Goal: Task Accomplishment & Management: Manage account settings

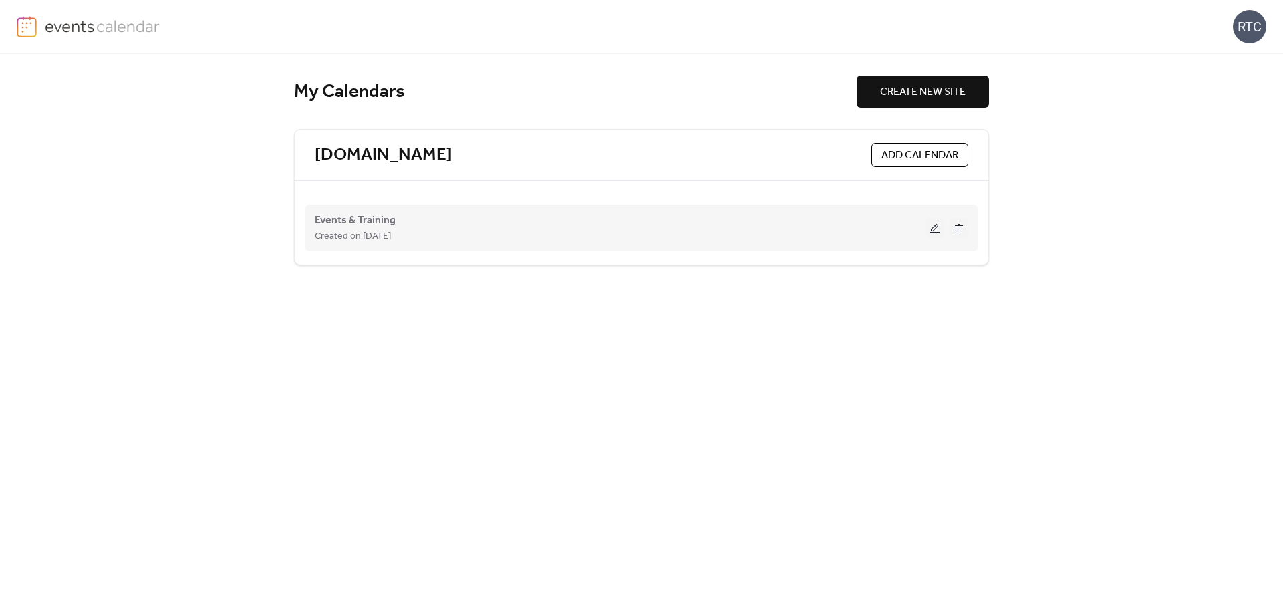
click at [936, 226] on button at bounding box center [934, 228] width 19 height 20
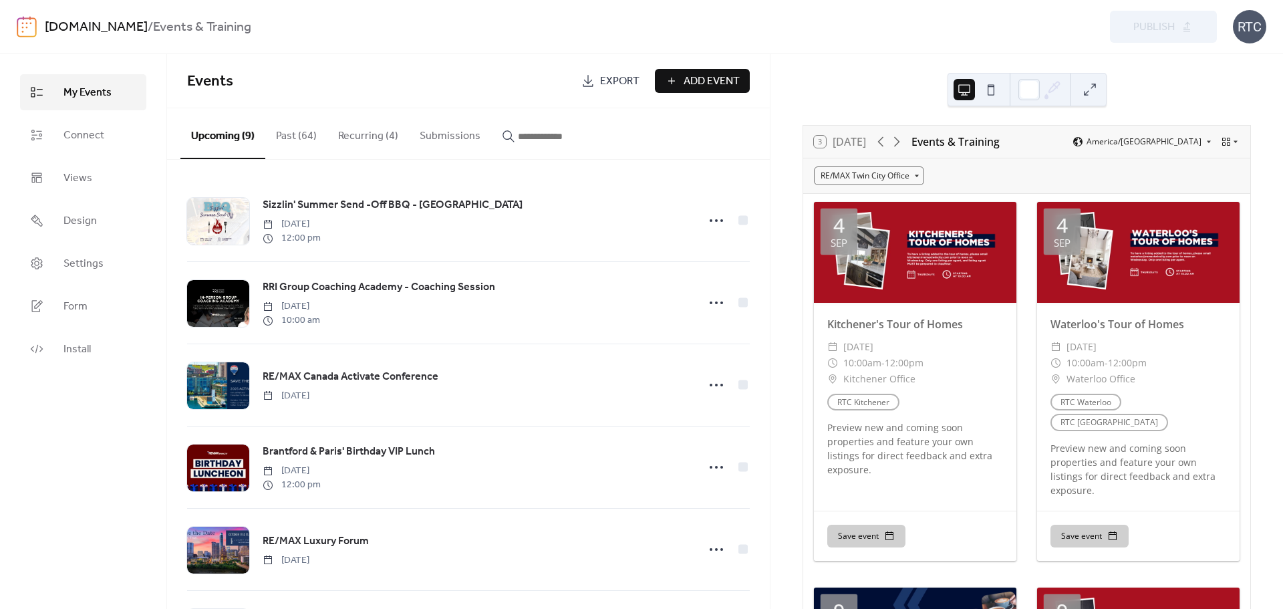
click at [373, 146] on button "Recurring (4)" at bounding box center [368, 132] width 82 height 49
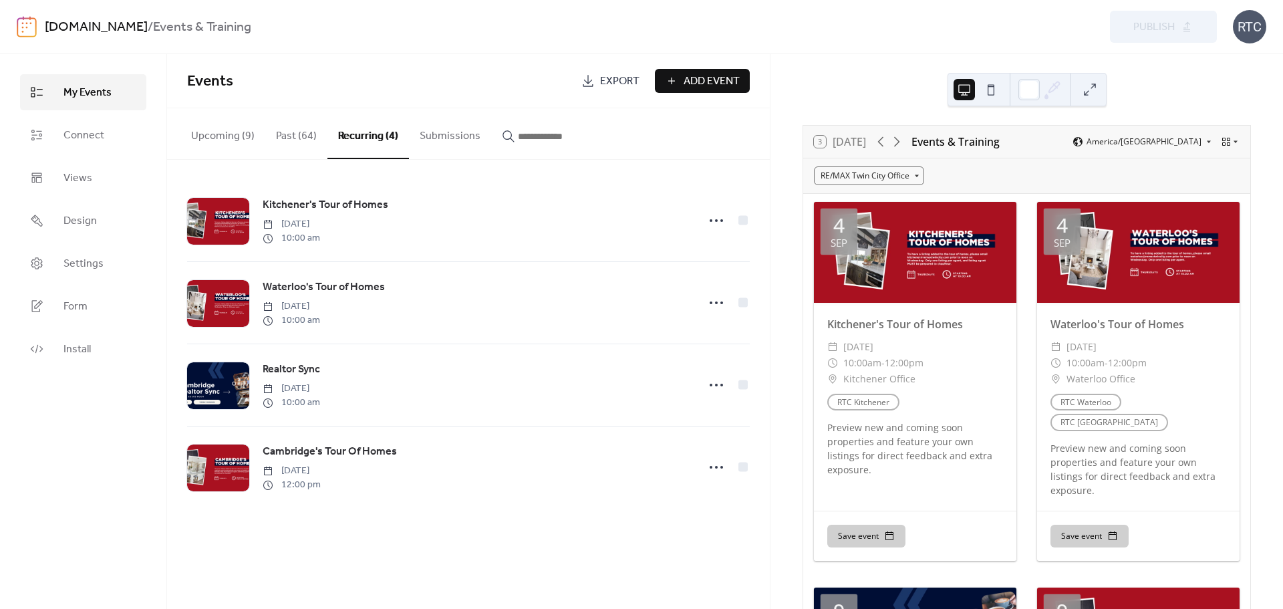
click at [728, 98] on div "Events Export Add Event" at bounding box center [468, 81] width 603 height 54
click at [725, 86] on span "Add Event" at bounding box center [712, 82] width 56 height 16
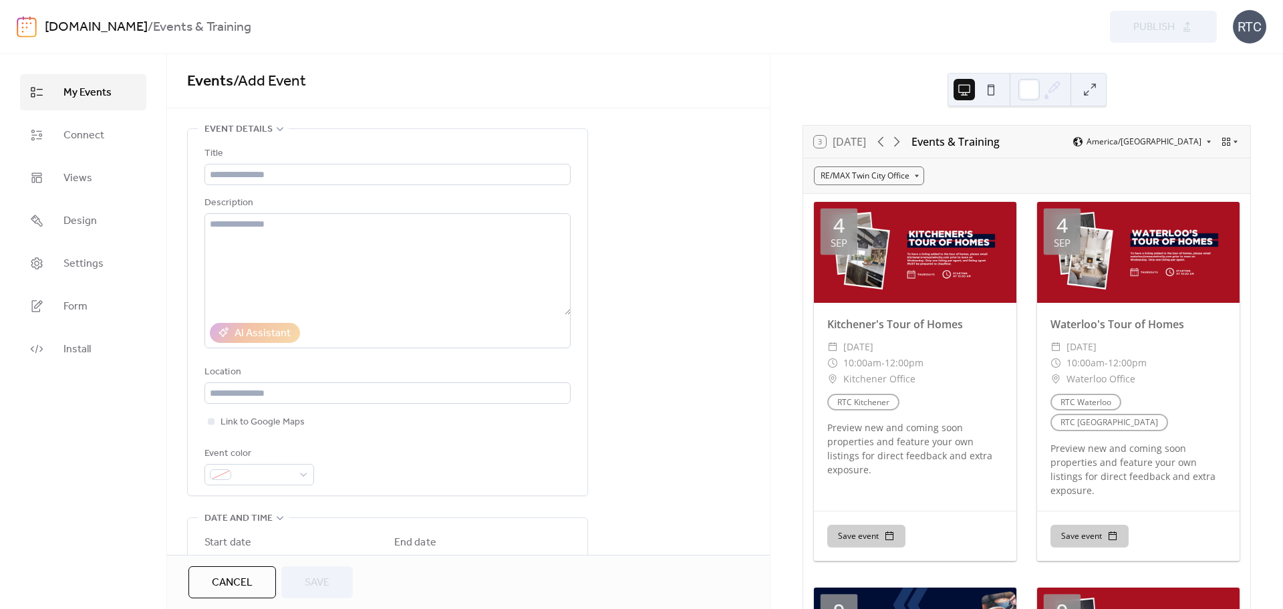
click at [262, 589] on button "Cancel" at bounding box center [232, 582] width 88 height 32
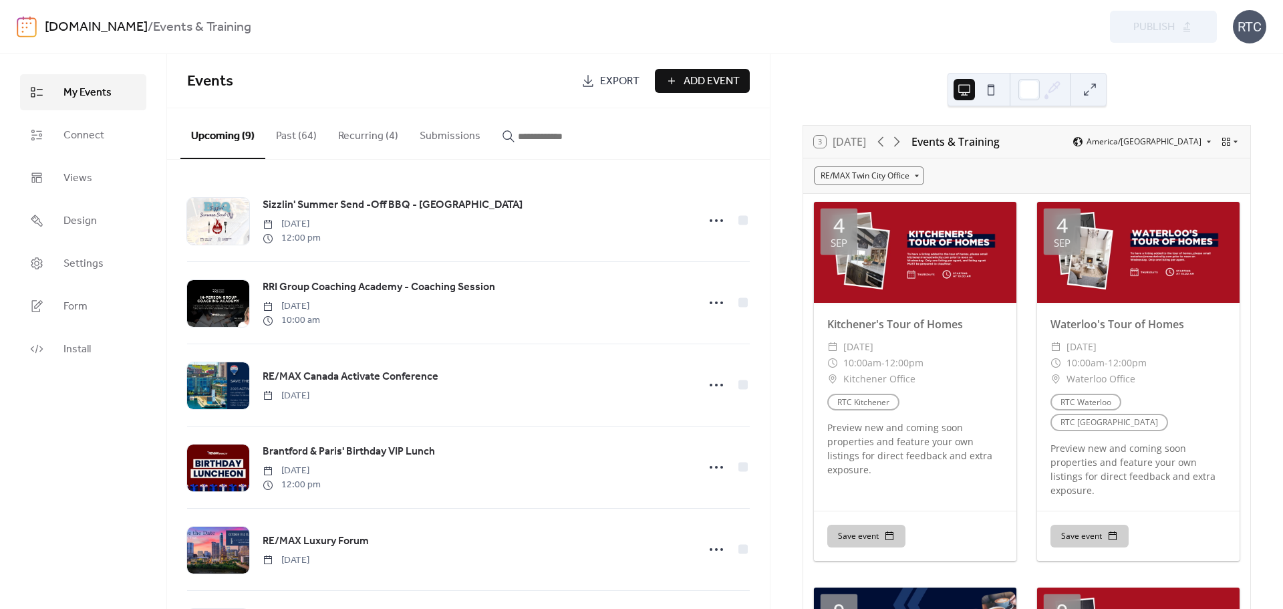
click at [372, 133] on button "Recurring (4)" at bounding box center [368, 132] width 82 height 49
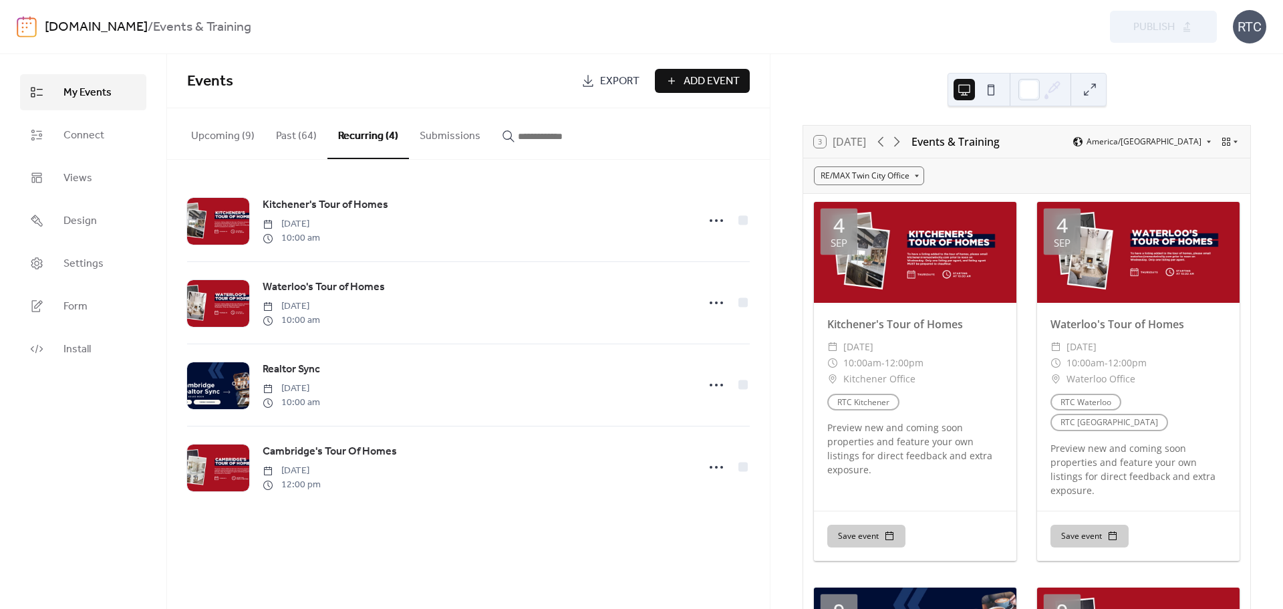
click at [287, 130] on button "Past (64)" at bounding box center [296, 132] width 62 height 49
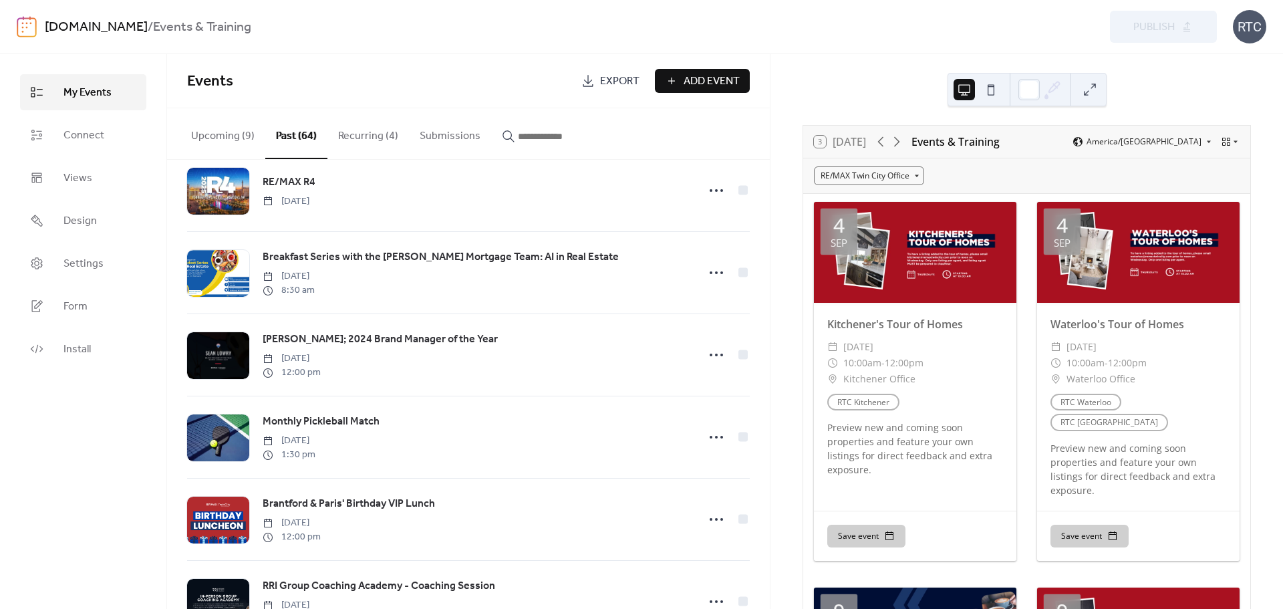
scroll to position [3486, 0]
